Goal: Task Accomplishment & Management: Manage account settings

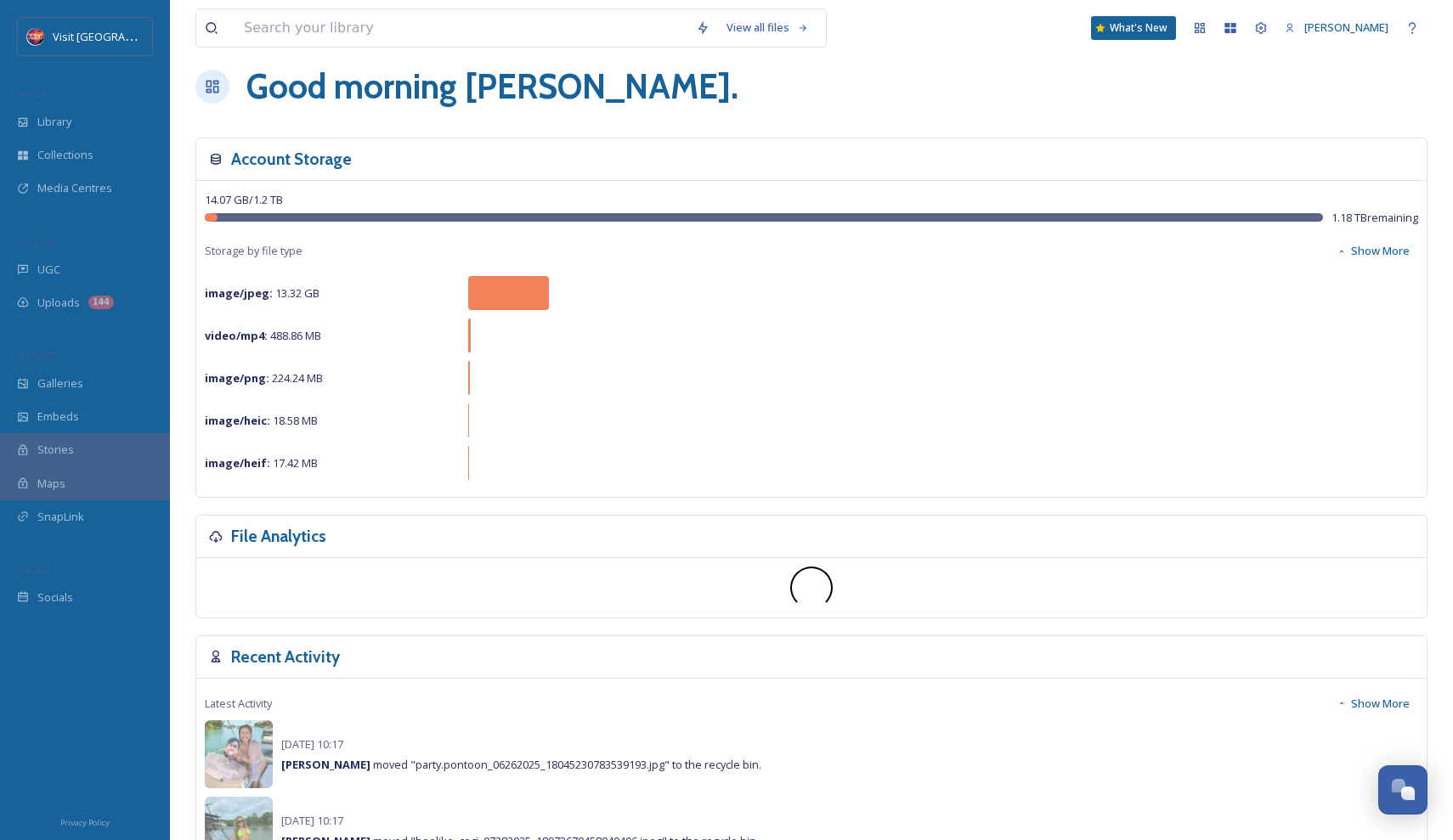
scroll to position [24, 0]
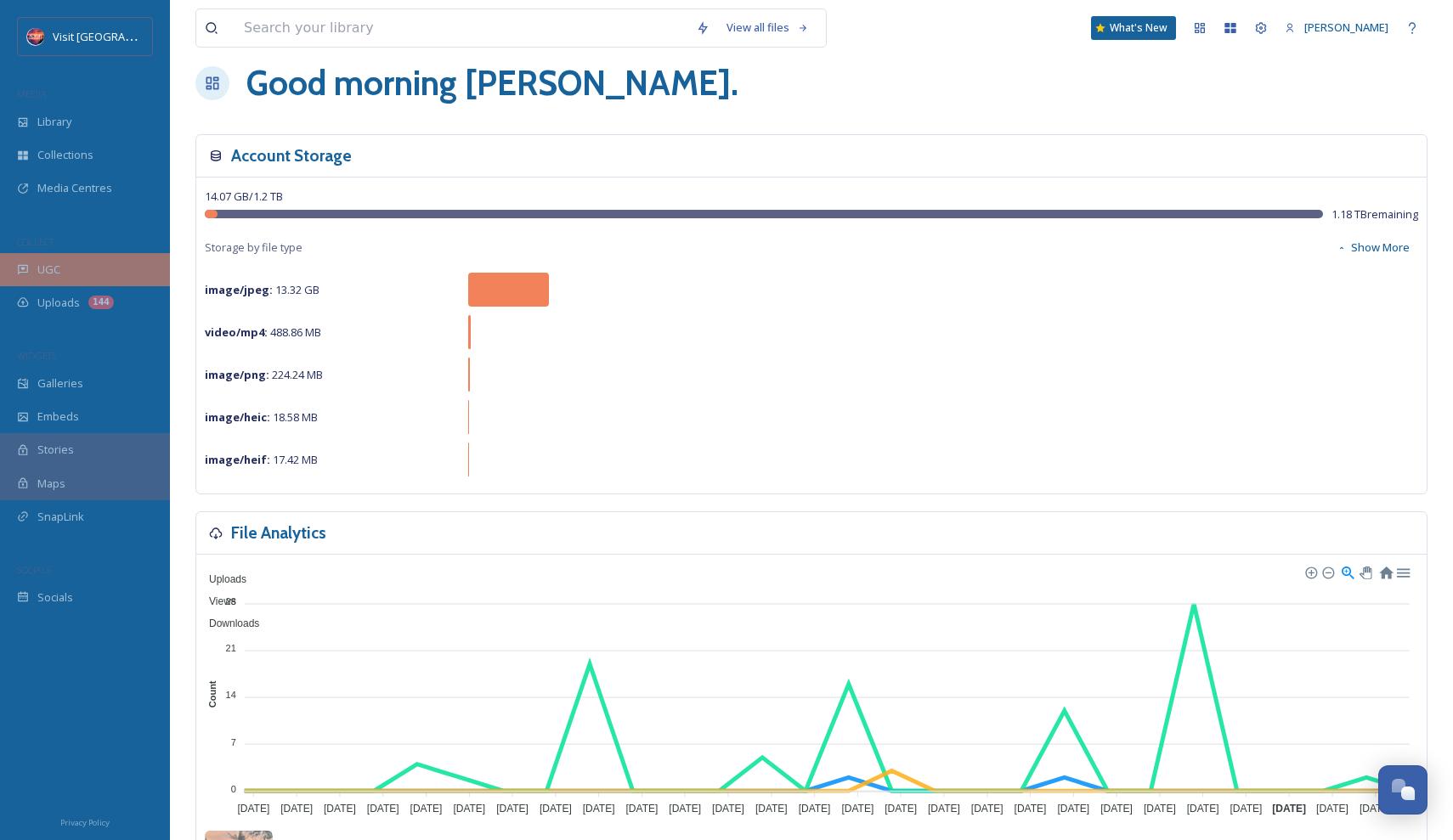
click at [65, 265] on div "UGC" at bounding box center [85, 269] width 170 height 33
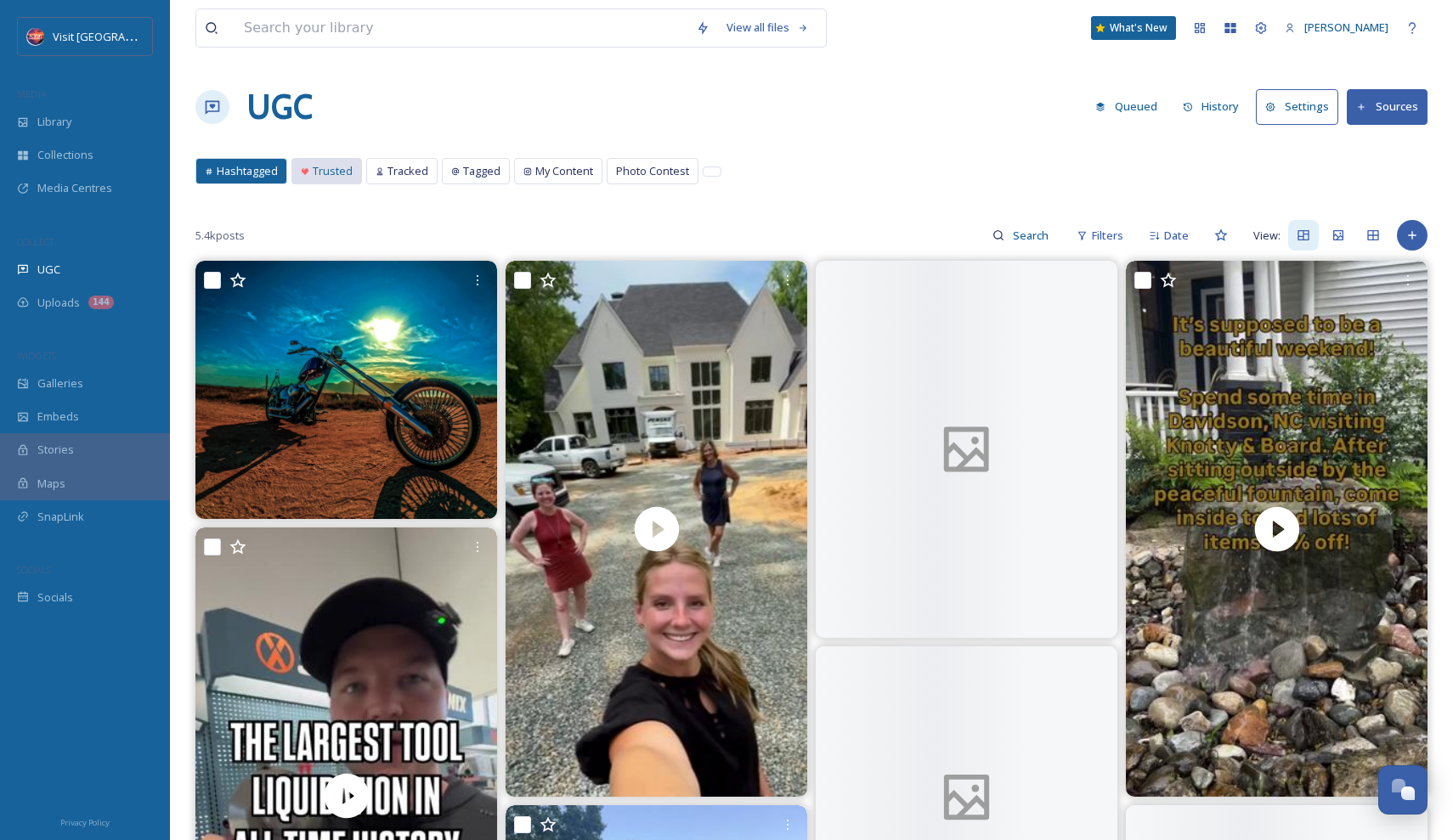
click at [304, 176] on div "Trusted" at bounding box center [326, 170] width 68 height 25
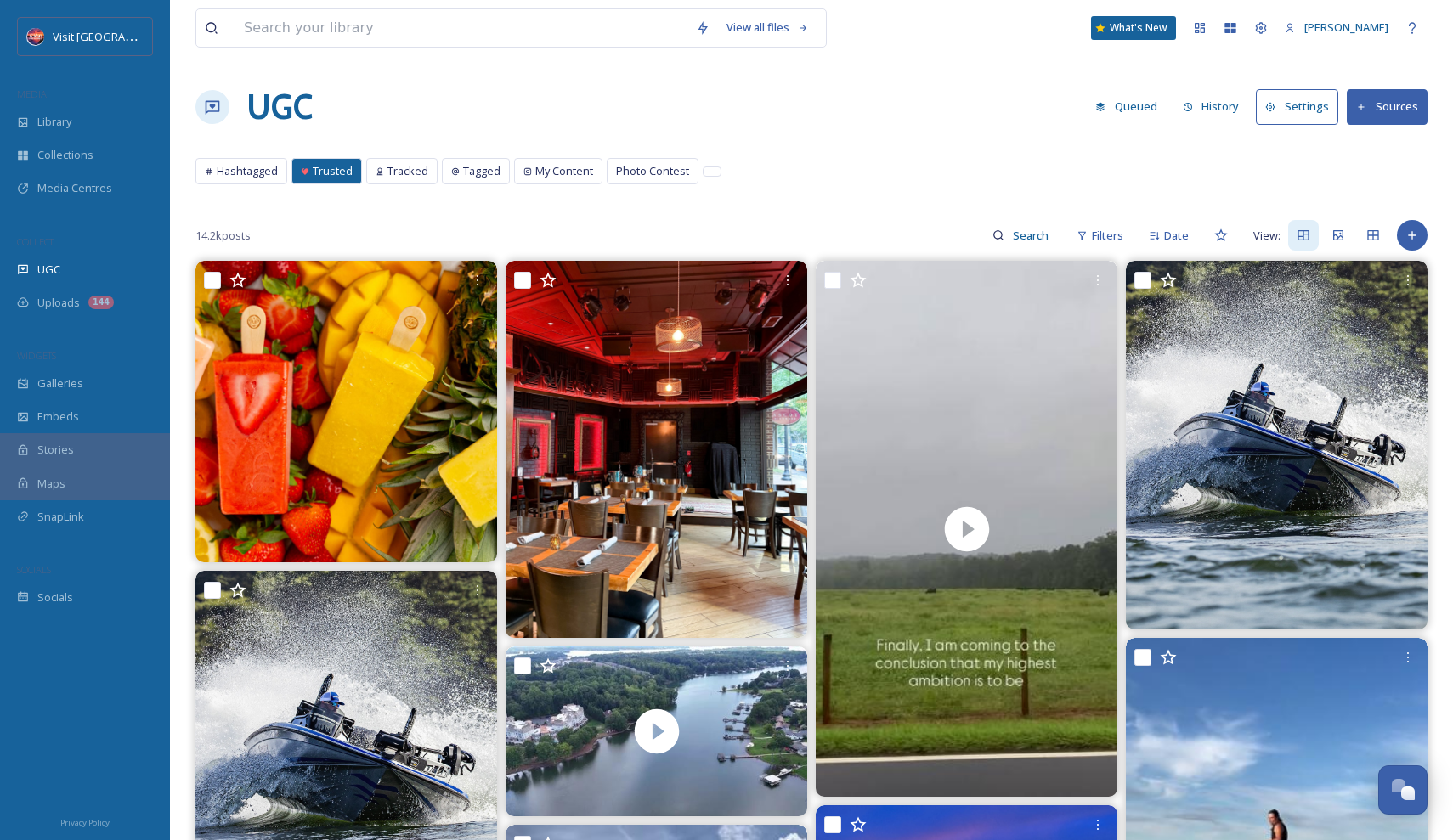
click at [1365, 106] on icon at bounding box center [1362, 107] width 11 height 11
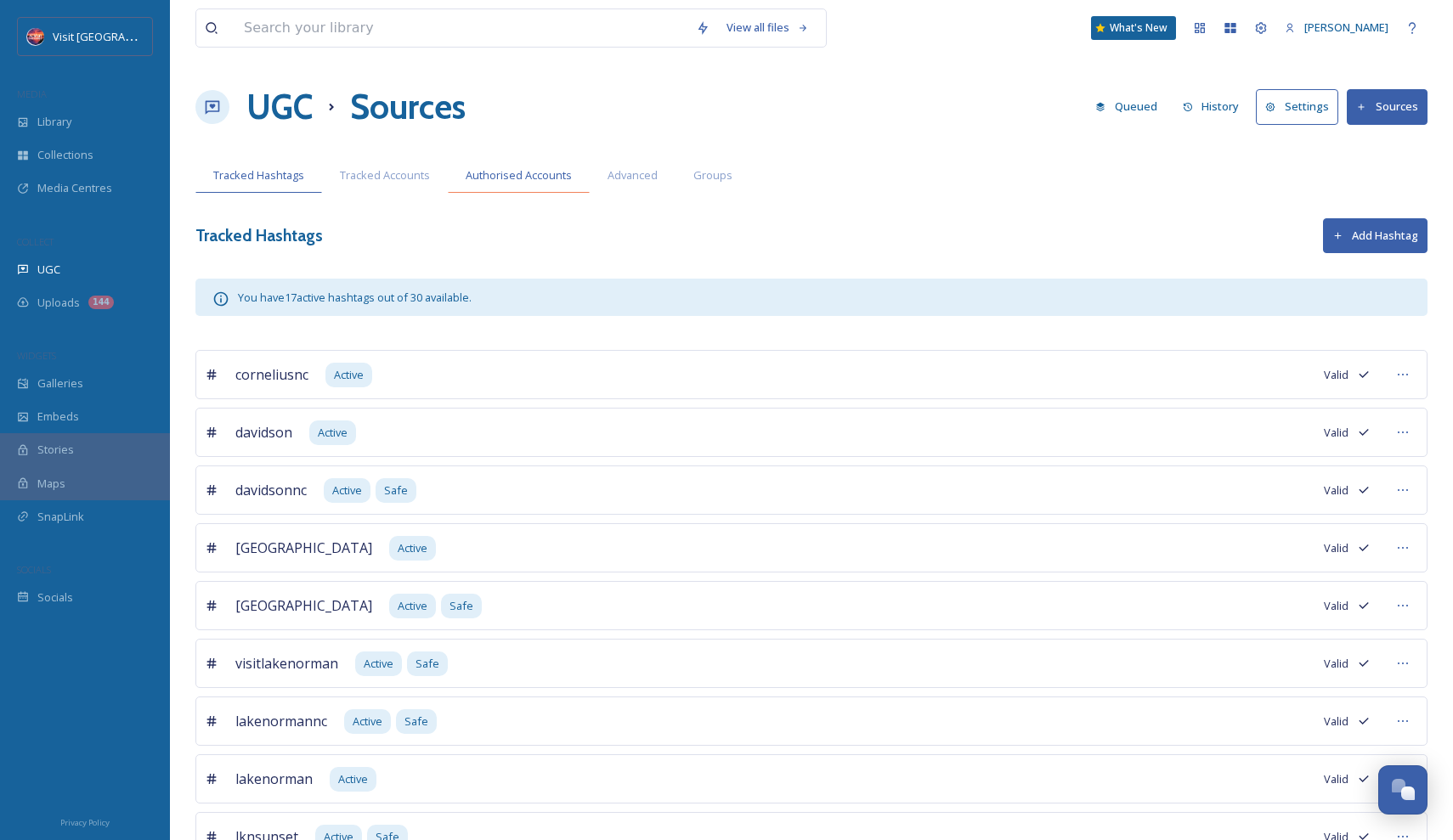
click at [517, 187] on div "Authorised Accounts" at bounding box center [518, 174] width 142 height 35
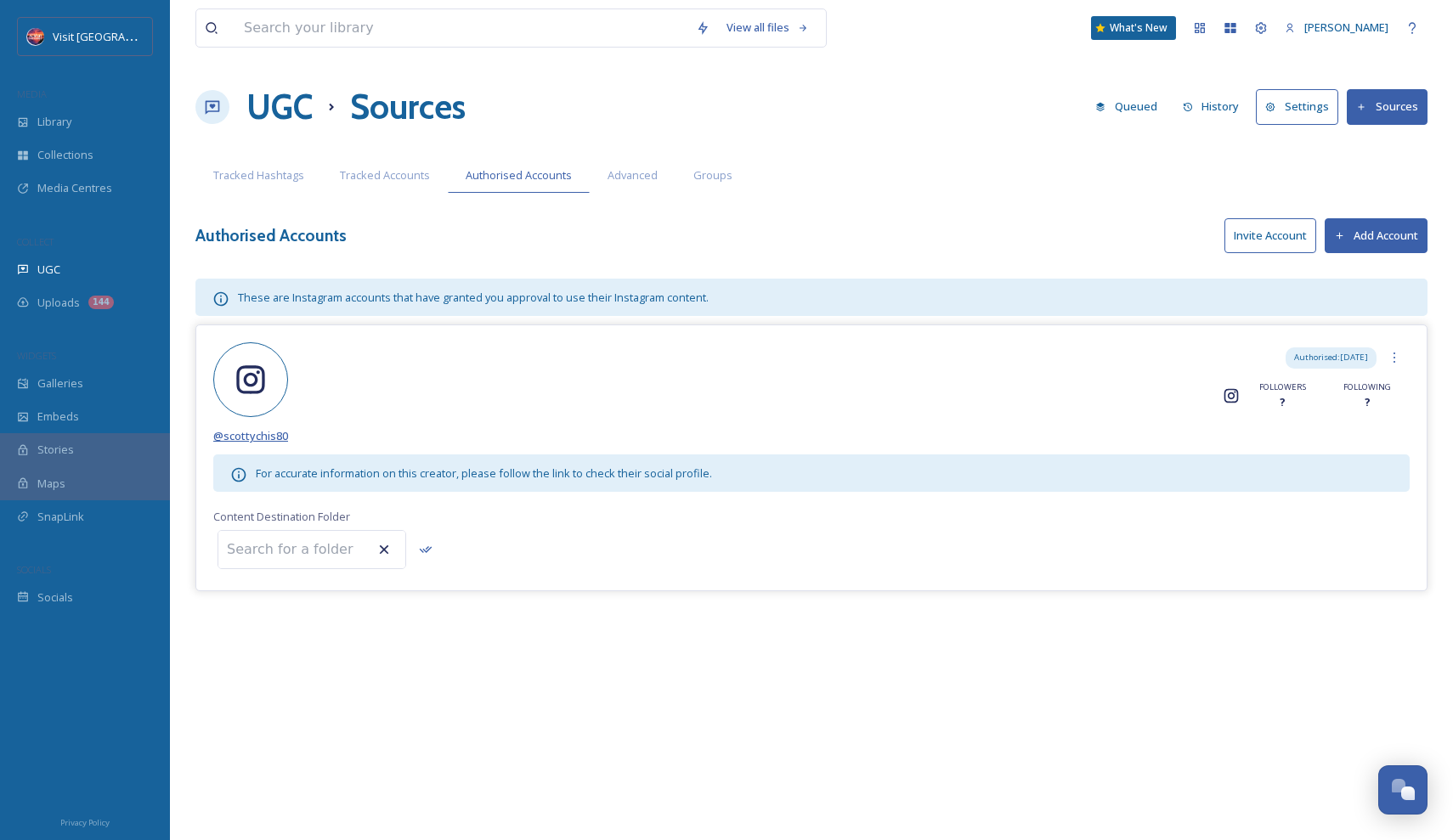
click at [253, 438] on span "@ scottychis80" at bounding box center [250, 435] width 74 height 15
click at [304, 552] on input at bounding box center [311, 550] width 187 height 38
click at [88, 276] on div "UGC" at bounding box center [85, 269] width 170 height 33
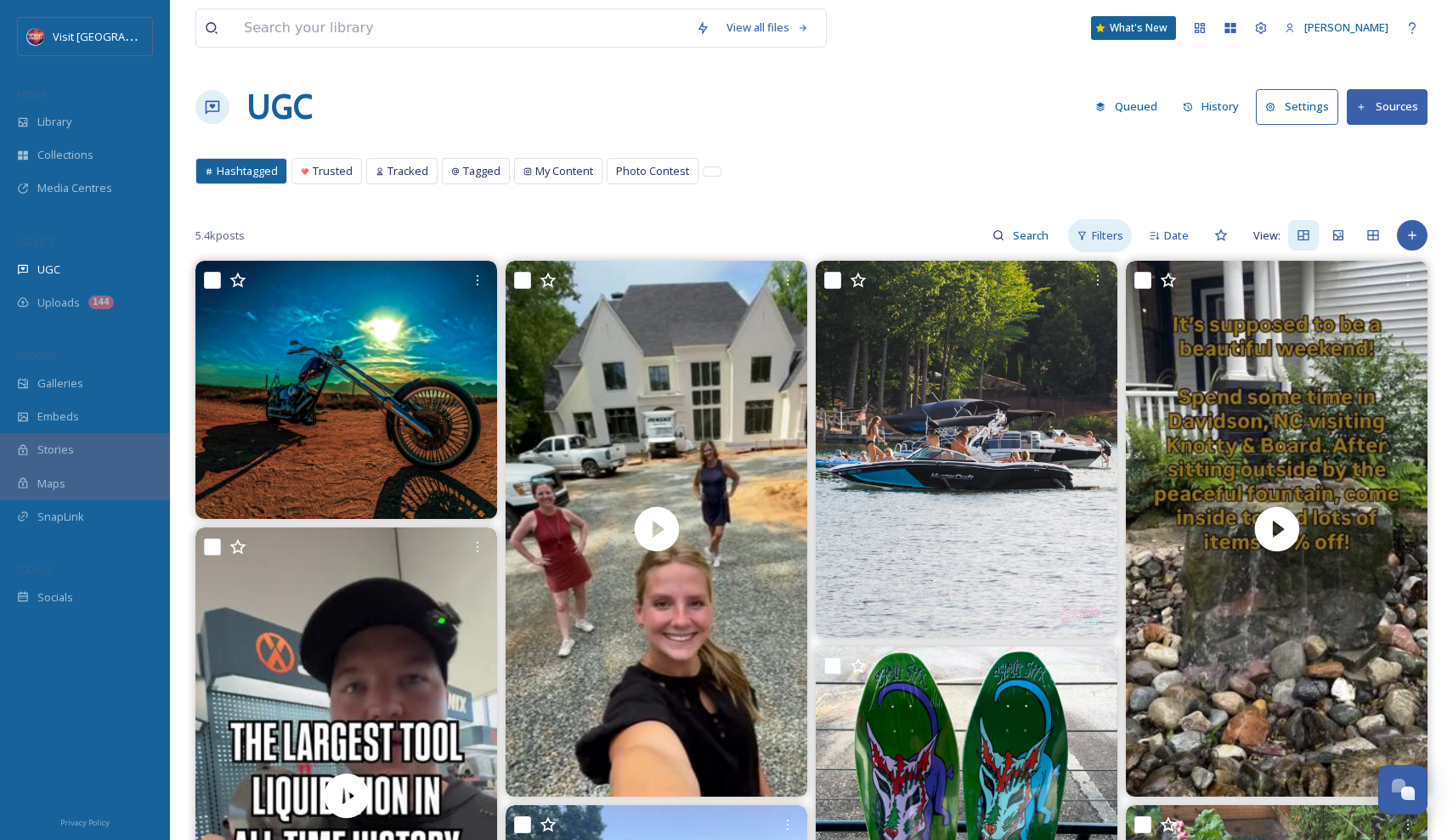
click at [1100, 245] on div "Filters" at bounding box center [1100, 235] width 63 height 33
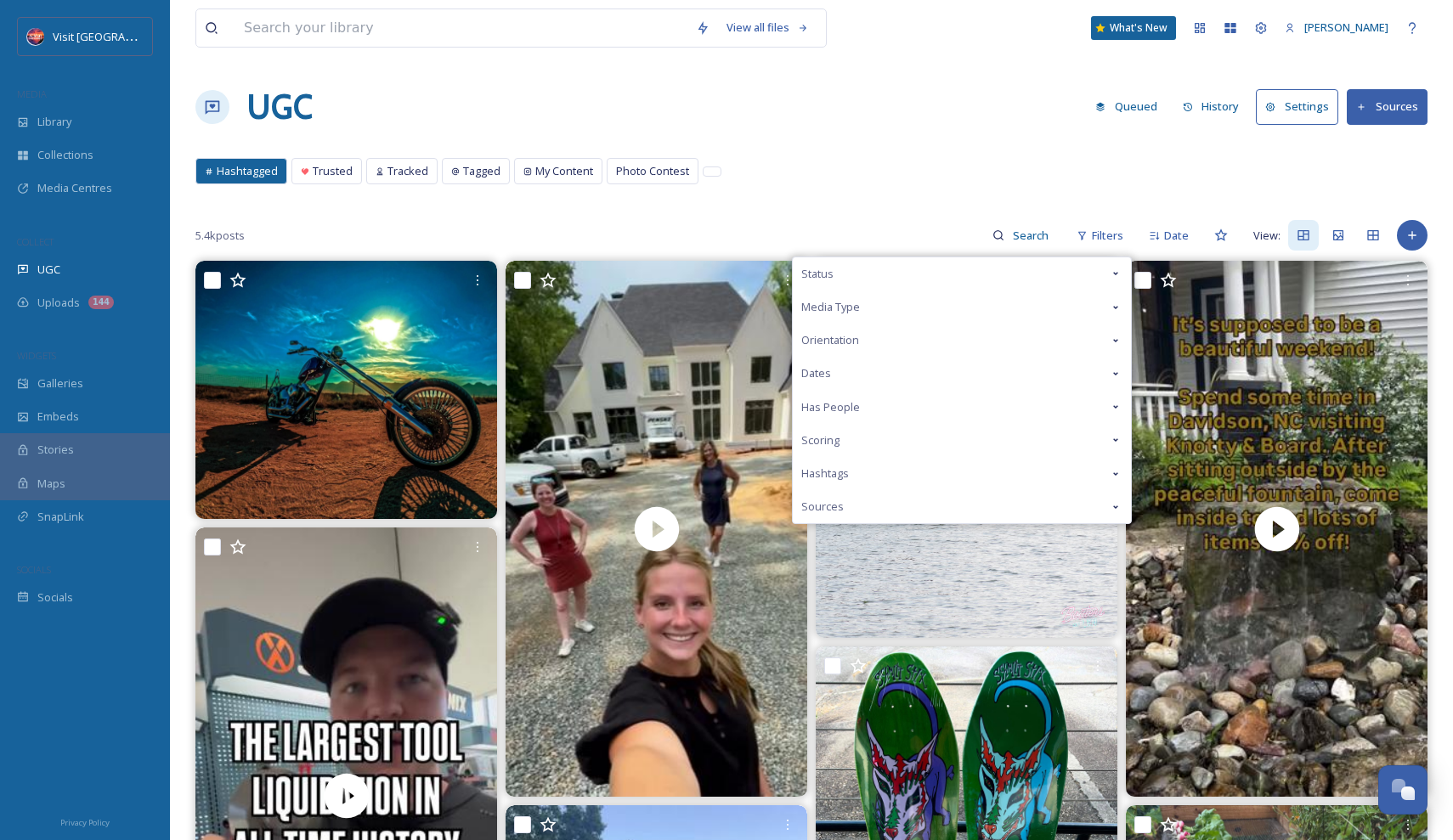
click at [1041, 498] on div "Sources" at bounding box center [961, 506] width 338 height 33
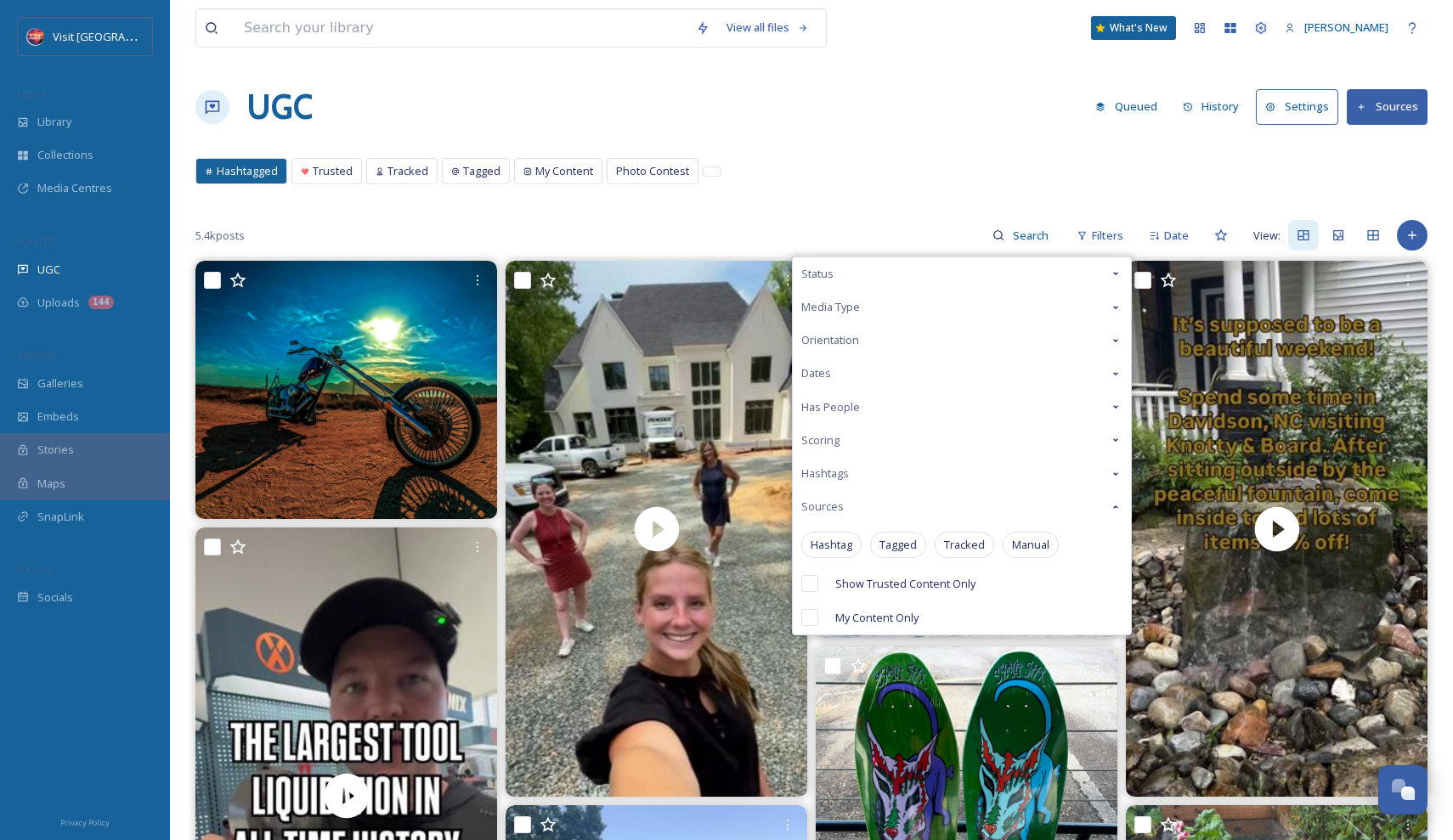
drag, startPoint x: 1234, startPoint y: 34, endPoint x: 892, endPoint y: 116, distance: 351.7
click at [892, 116] on div "UGC Queued History Settings Sources" at bounding box center [811, 106] width 1232 height 51
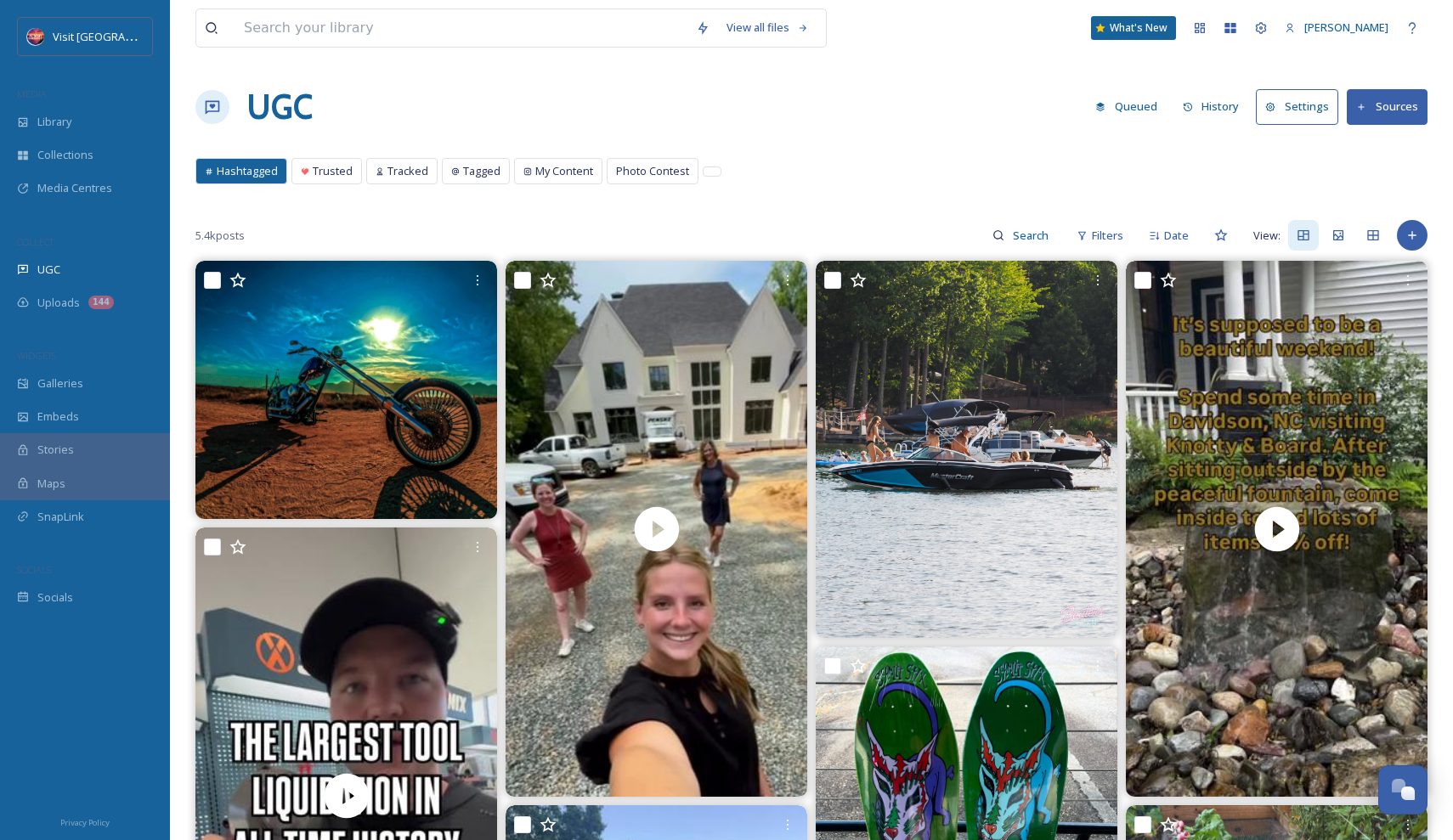
click at [1357, 110] on button "Sources" at bounding box center [1387, 106] width 80 height 35
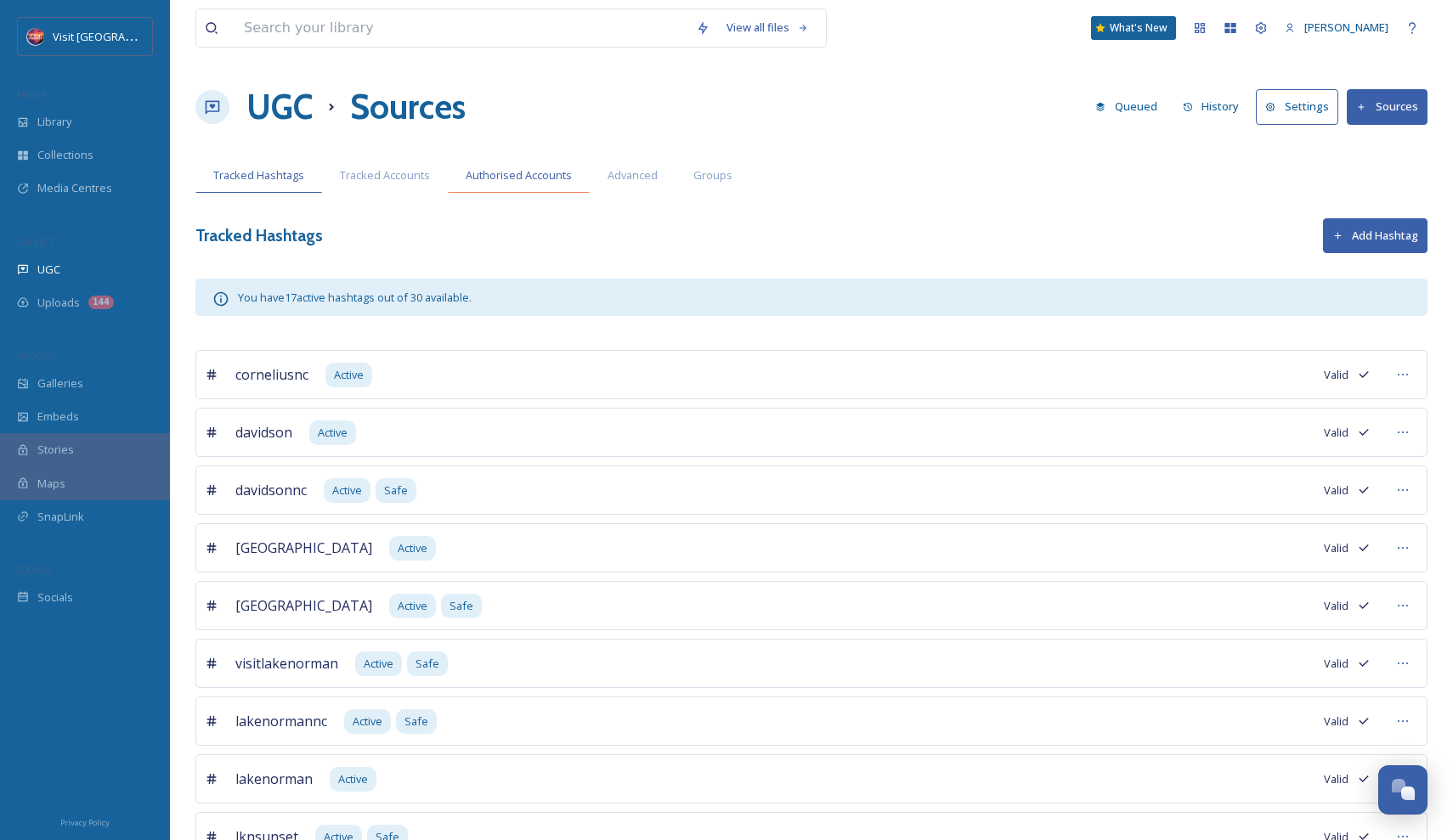
click at [514, 168] on span "Authorised Accounts" at bounding box center [518, 175] width 106 height 16
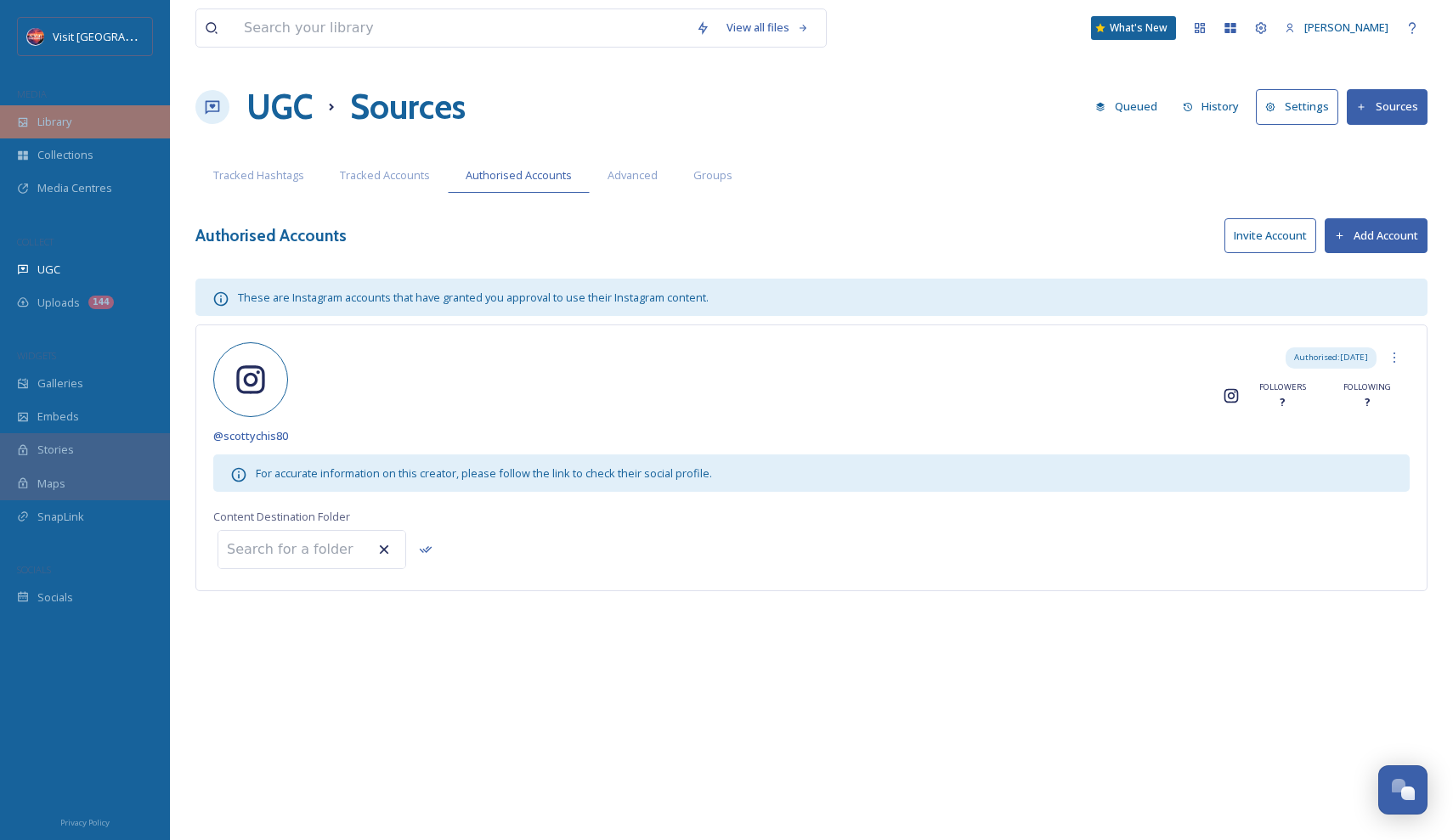
click at [86, 130] on div "Library" at bounding box center [85, 121] width 170 height 33
